Goal: Transaction & Acquisition: Purchase product/service

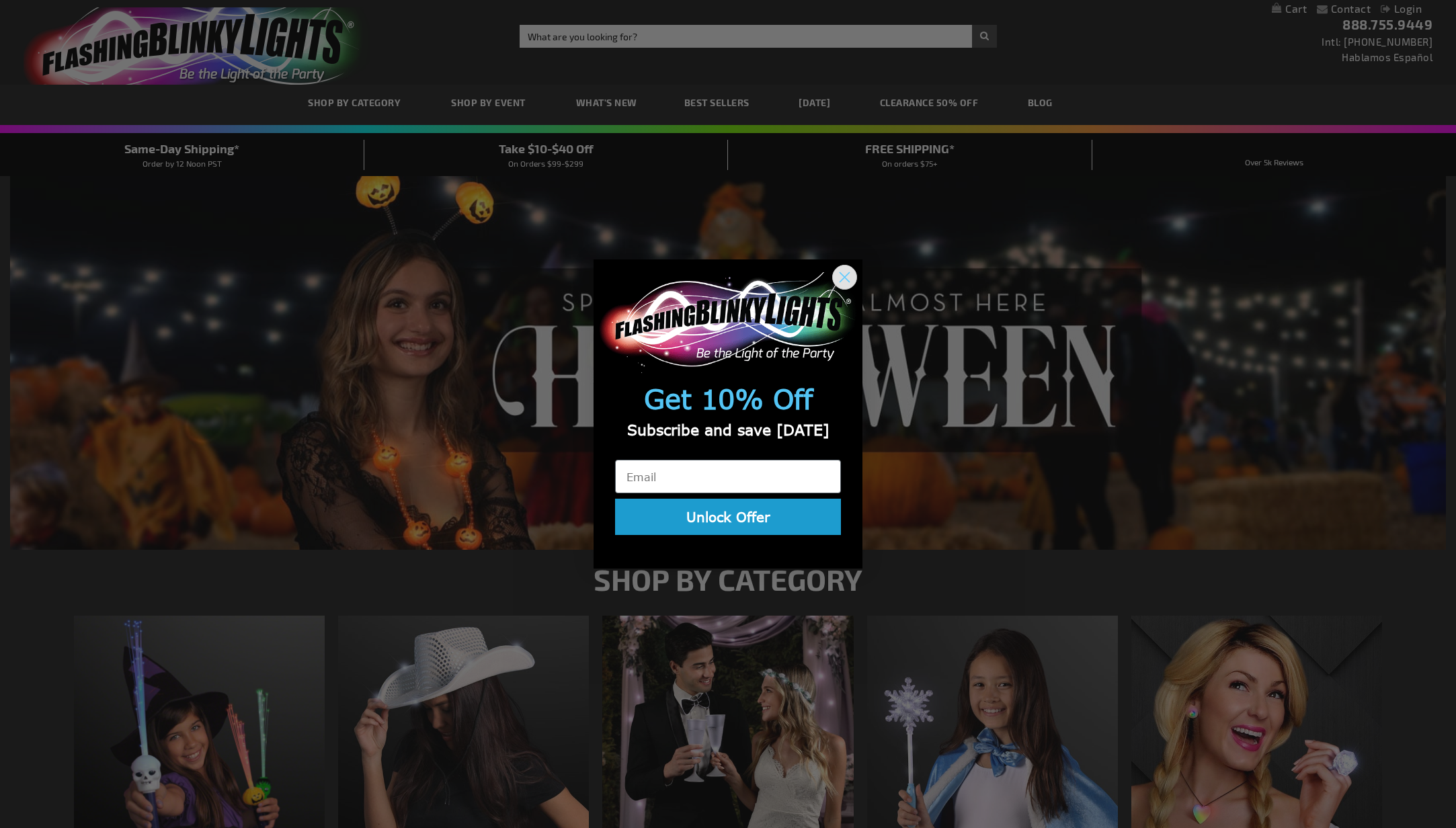
click at [850, 262] on div "Close dialog Get 10% Off Subscribe and save today Unlock Offer Submit" at bounding box center [727, 414] width 269 height 310
click at [842, 279] on circle "Close dialog" at bounding box center [845, 276] width 22 height 22
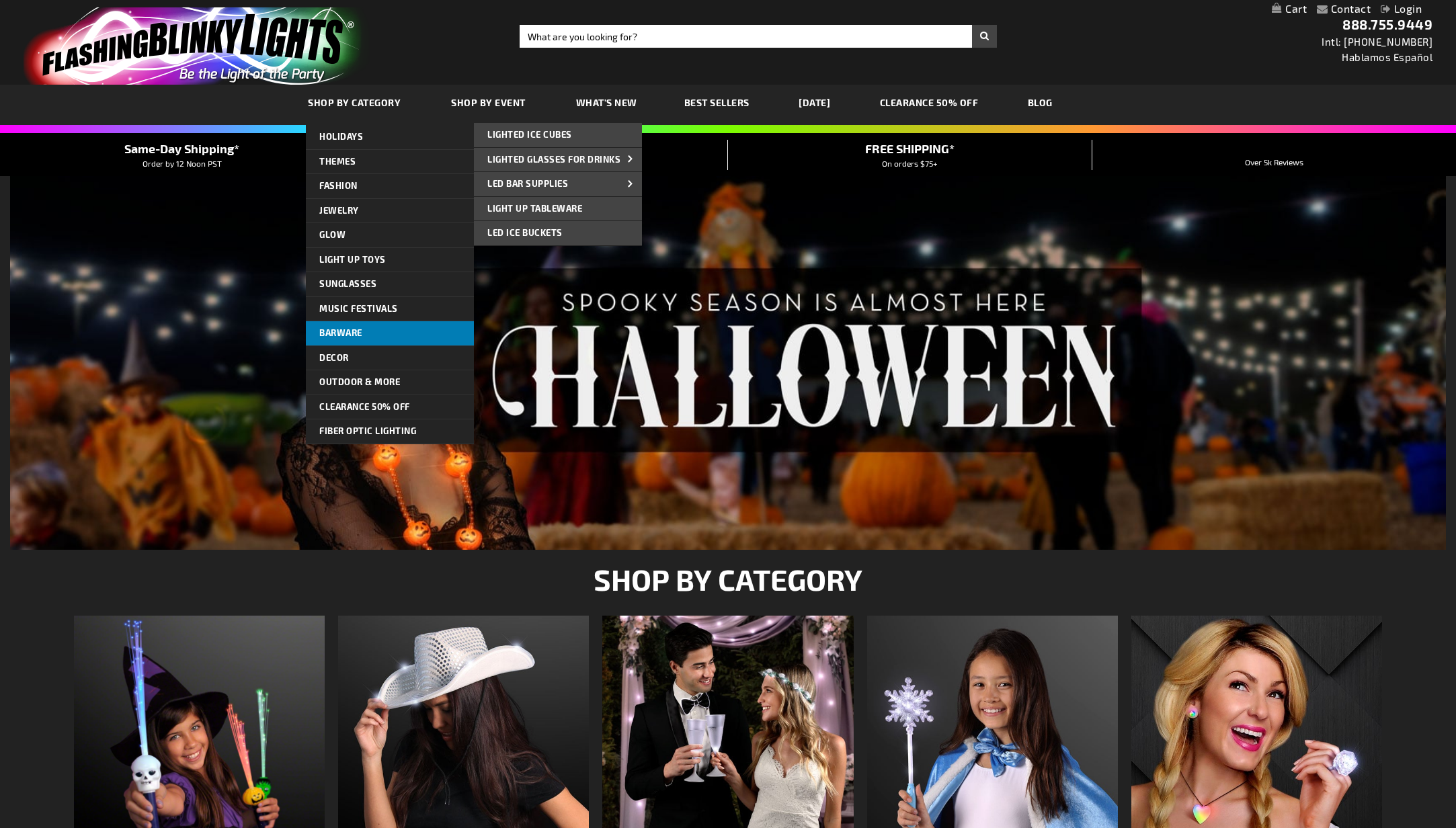
click at [360, 323] on link "Barware" at bounding box center [389, 333] width 168 height 24
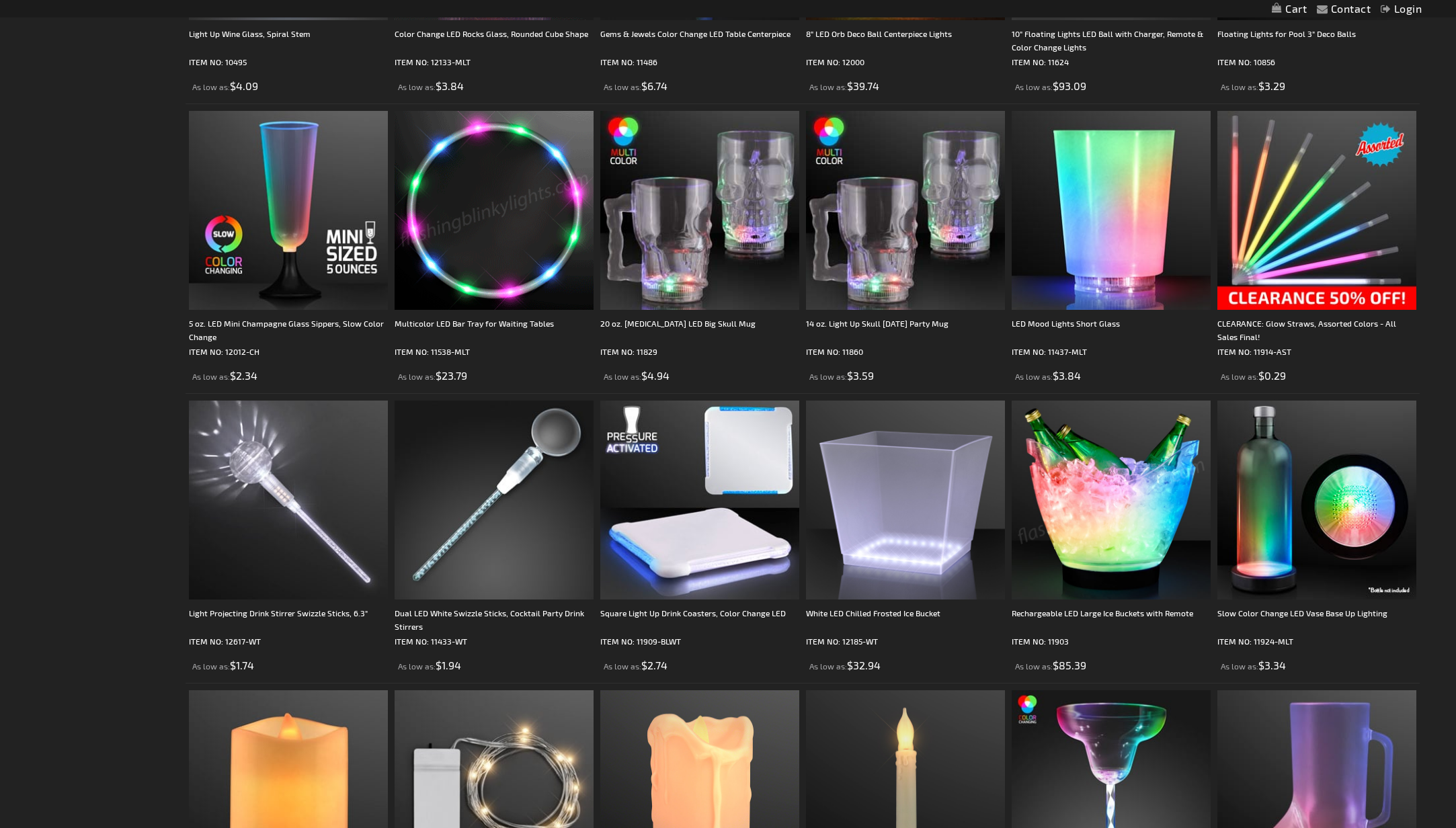
scroll to position [1259, 0]
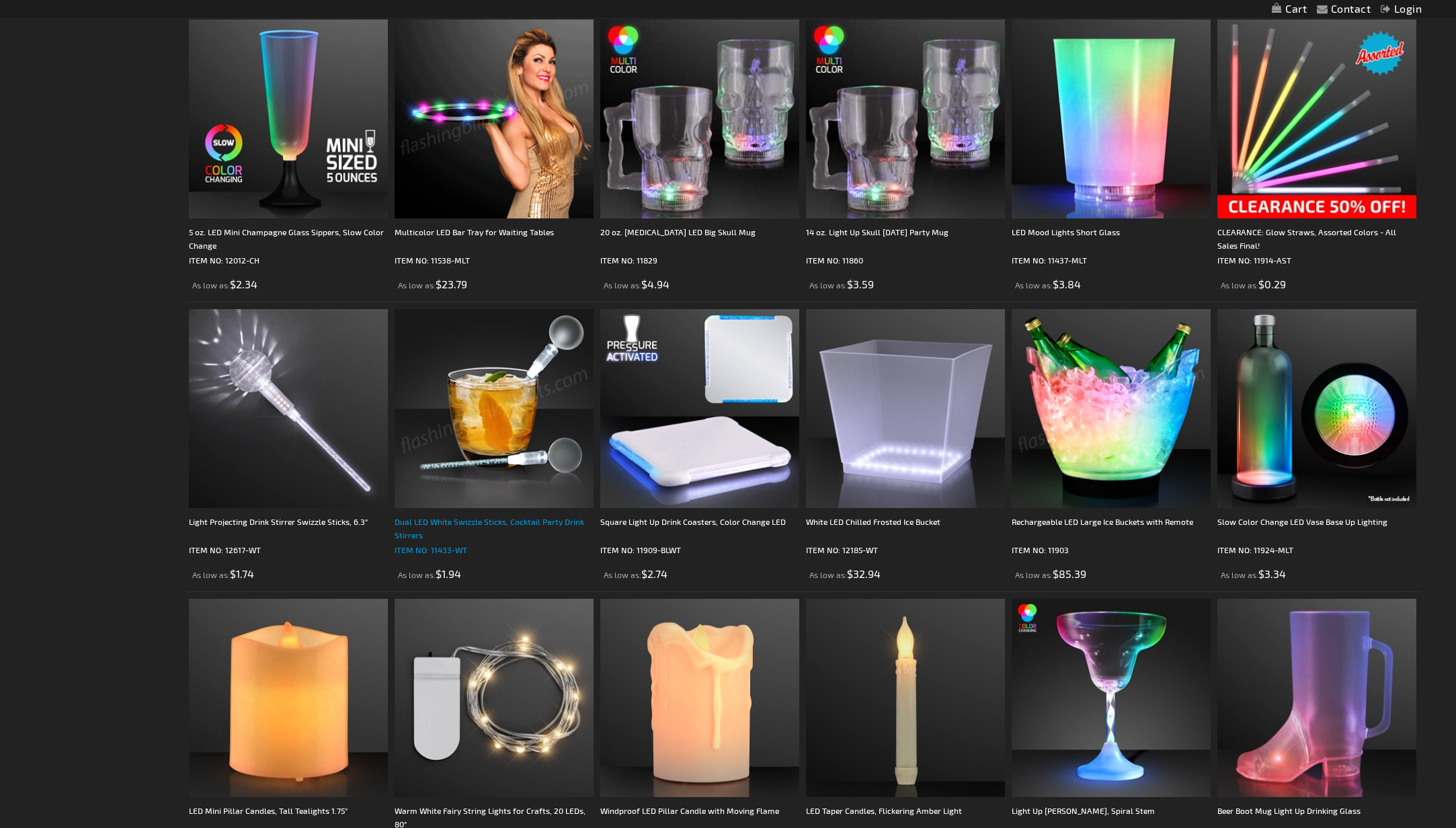
click at [447, 527] on div "Dual LED White Swizzle Sticks, Cocktail Party Drink Stirrers" at bounding box center [494, 528] width 199 height 27
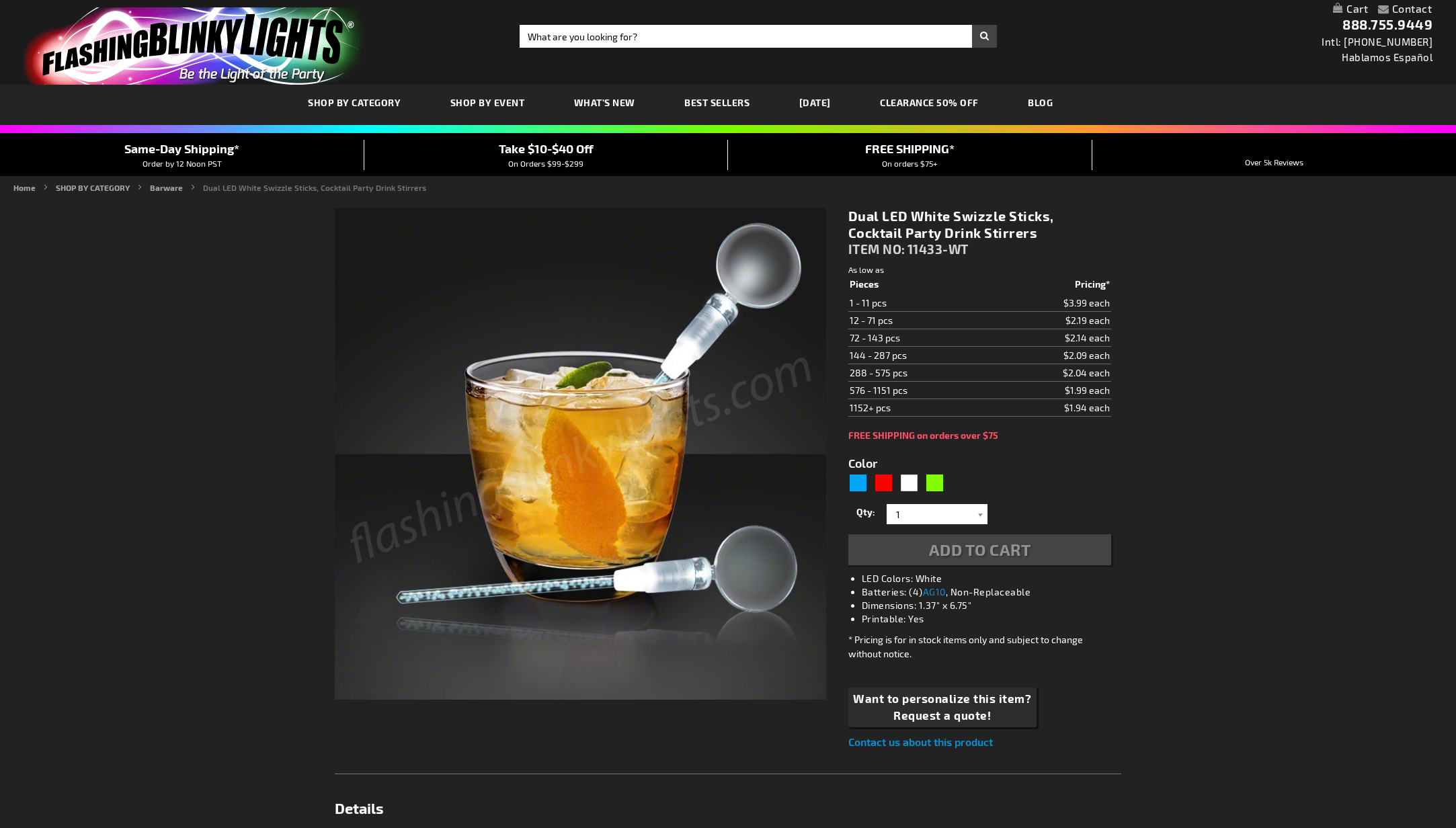
type input "5646"
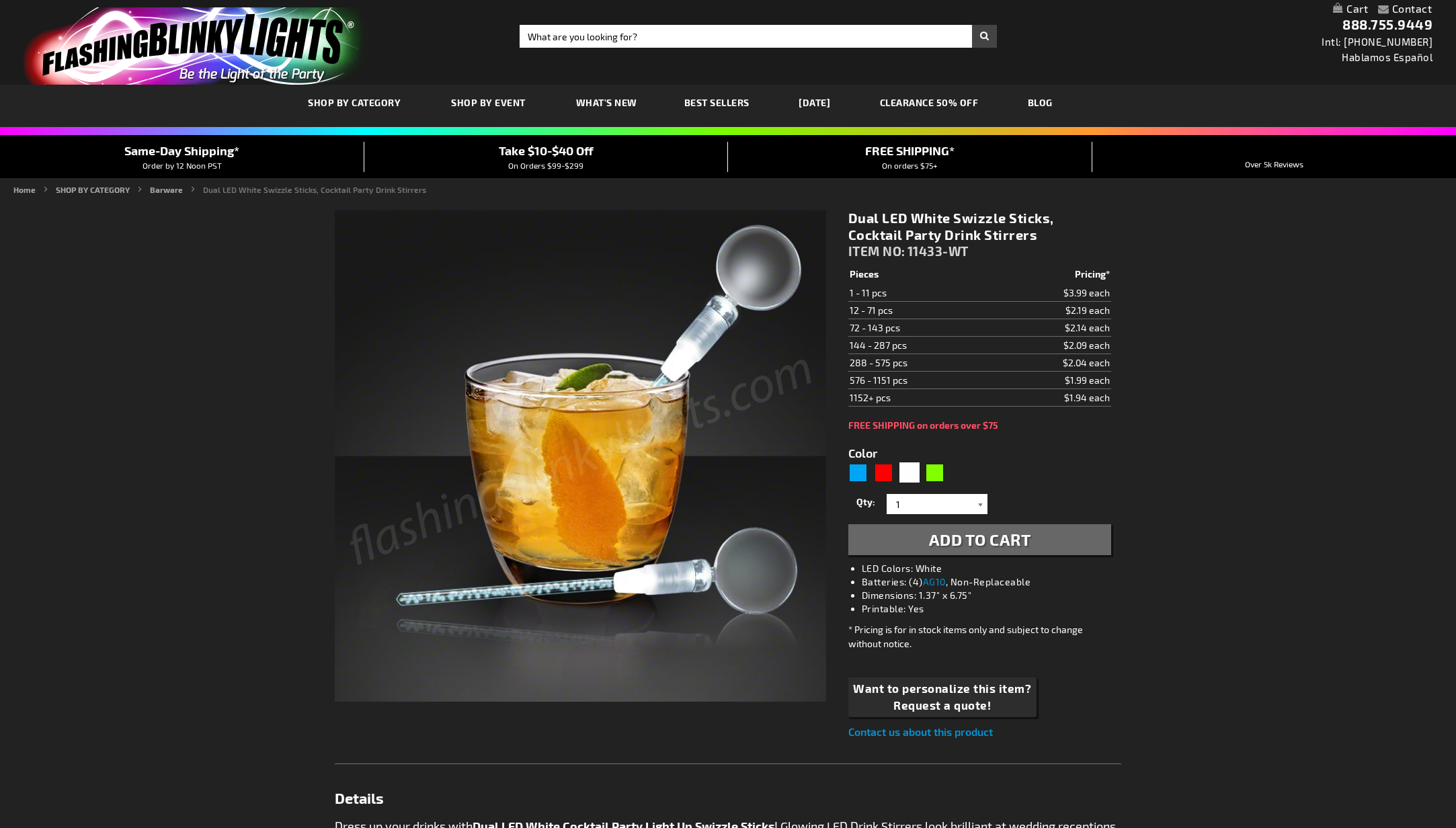
click at [980, 502] on div at bounding box center [980, 504] width 13 height 20
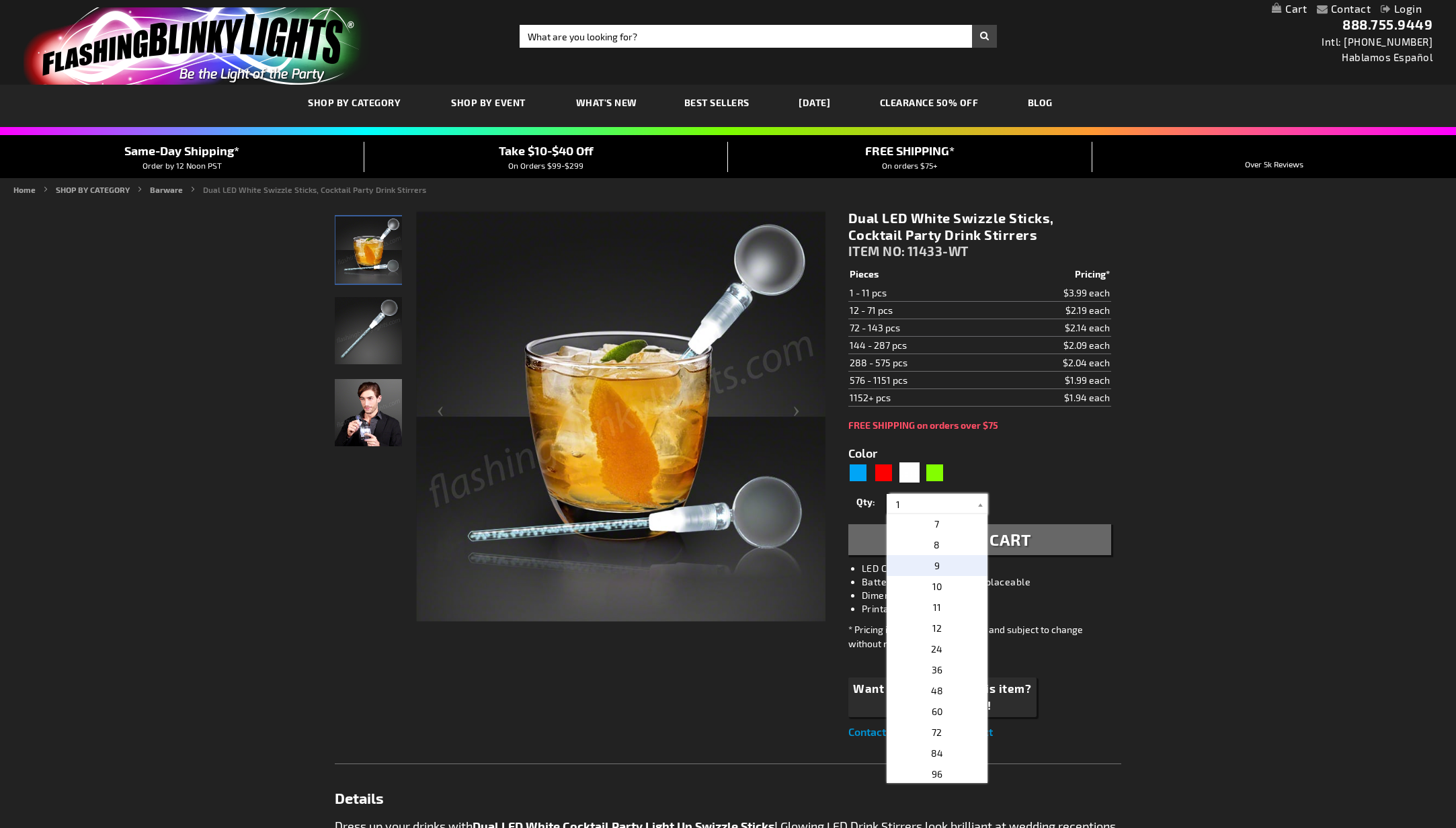
scroll to position [114, 0]
click at [946, 640] on p "12" at bounding box center [937, 639] width 101 height 21
type input "12"
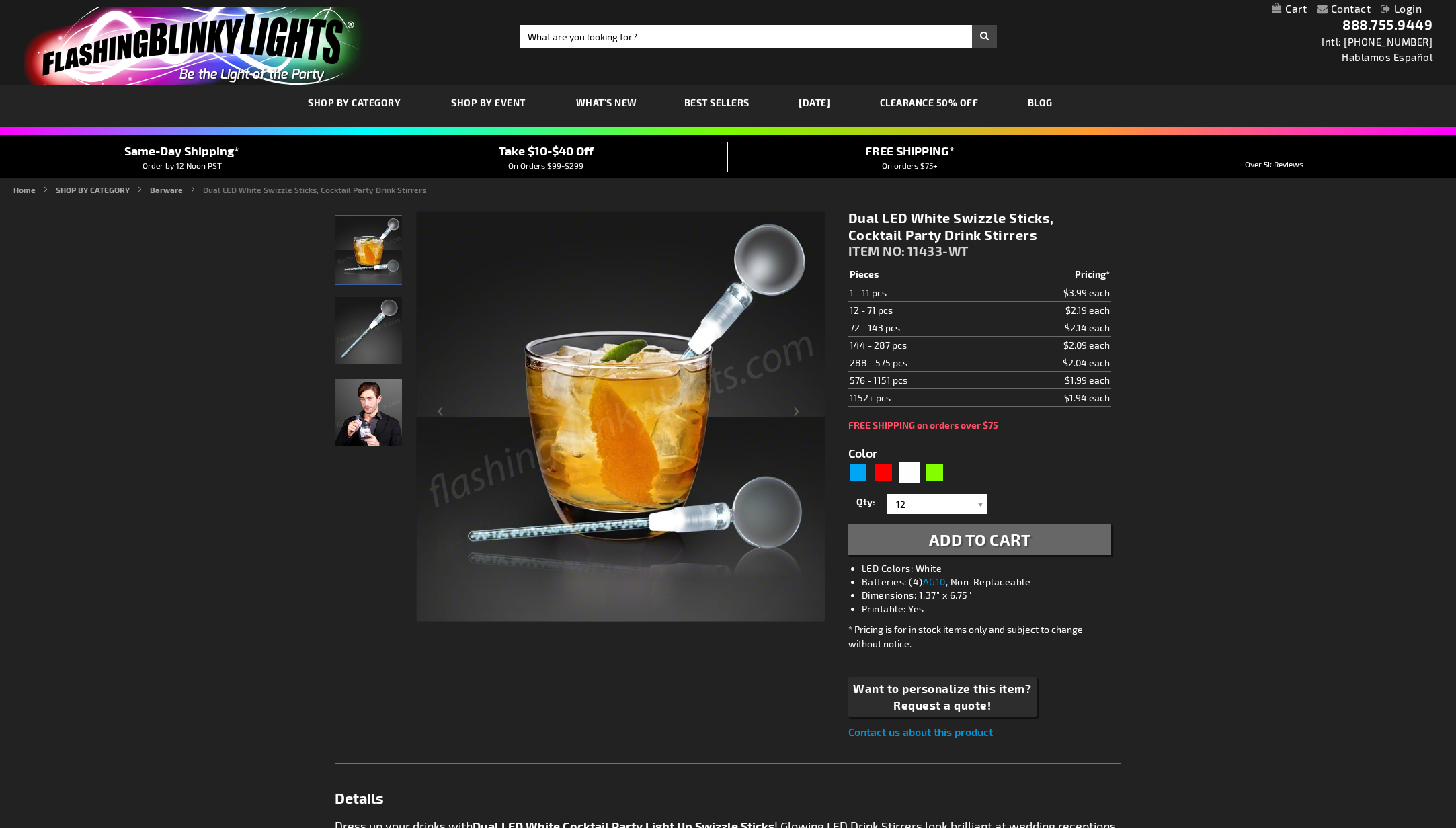
click at [975, 545] on span "Add to Cart" at bounding box center [980, 539] width 102 height 19
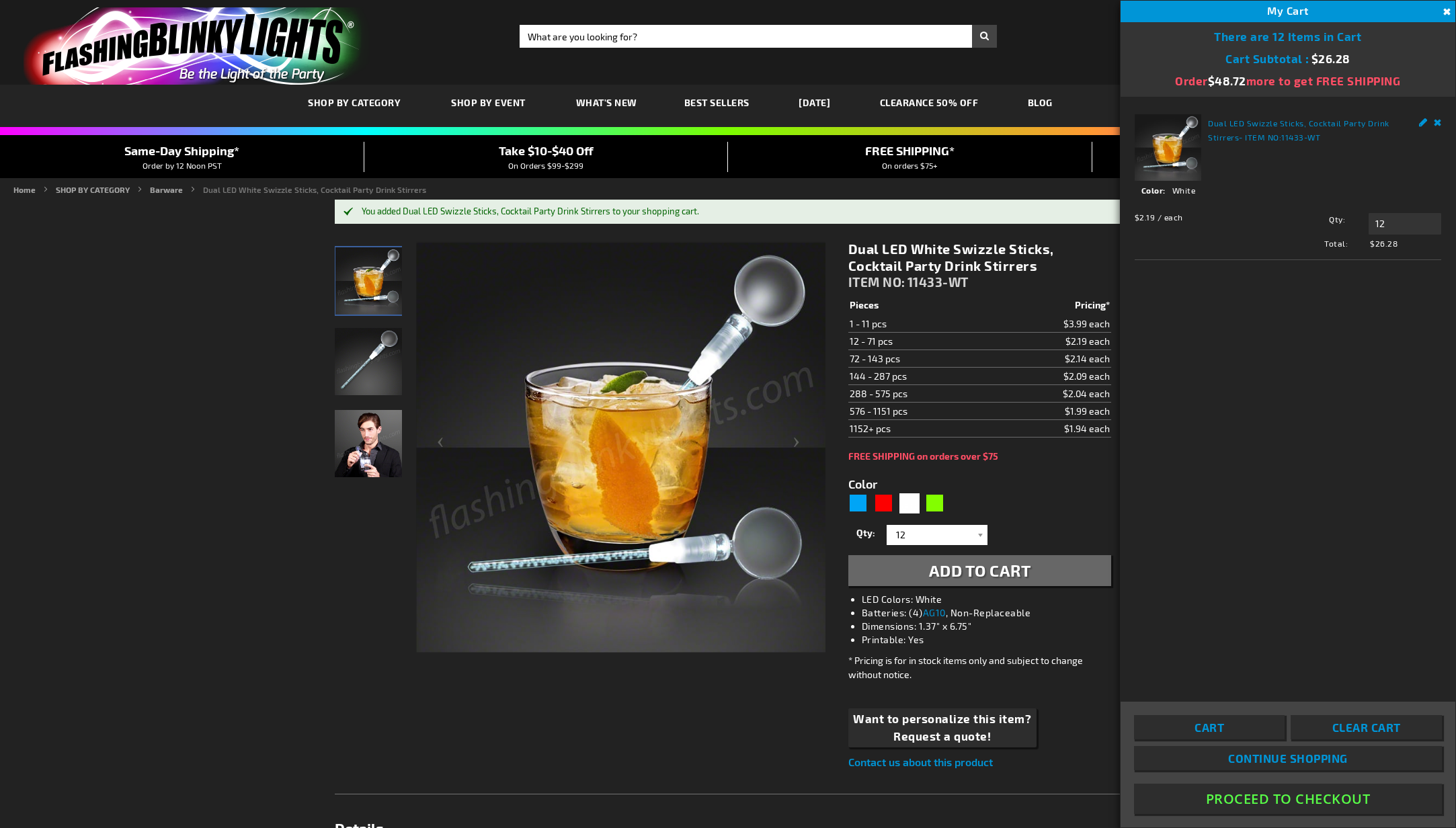
click at [1313, 800] on button "Proceed To Checkout" at bounding box center [1287, 799] width 308 height 30
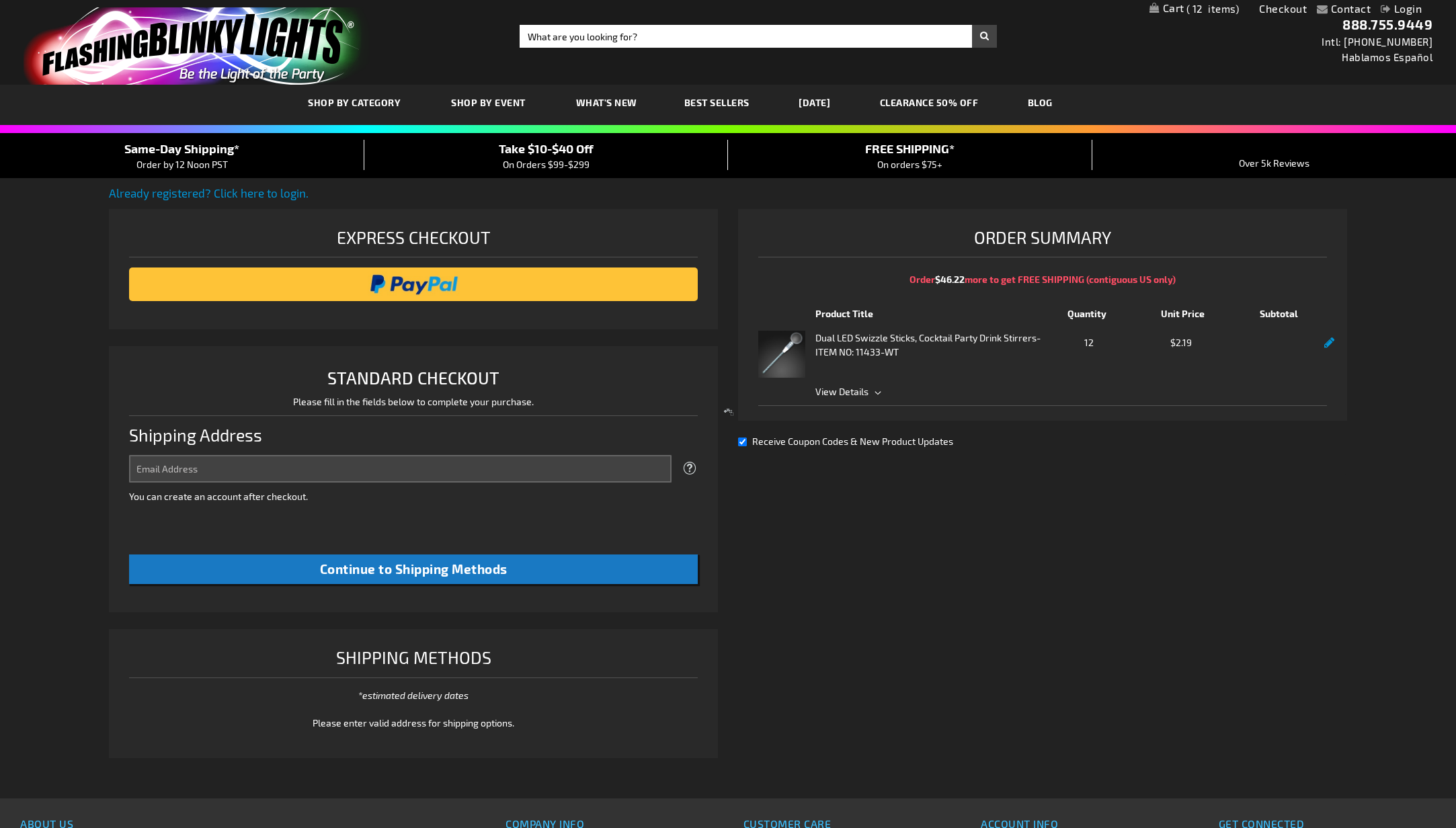
select select "US"
